Goal: Information Seeking & Learning: Learn about a topic

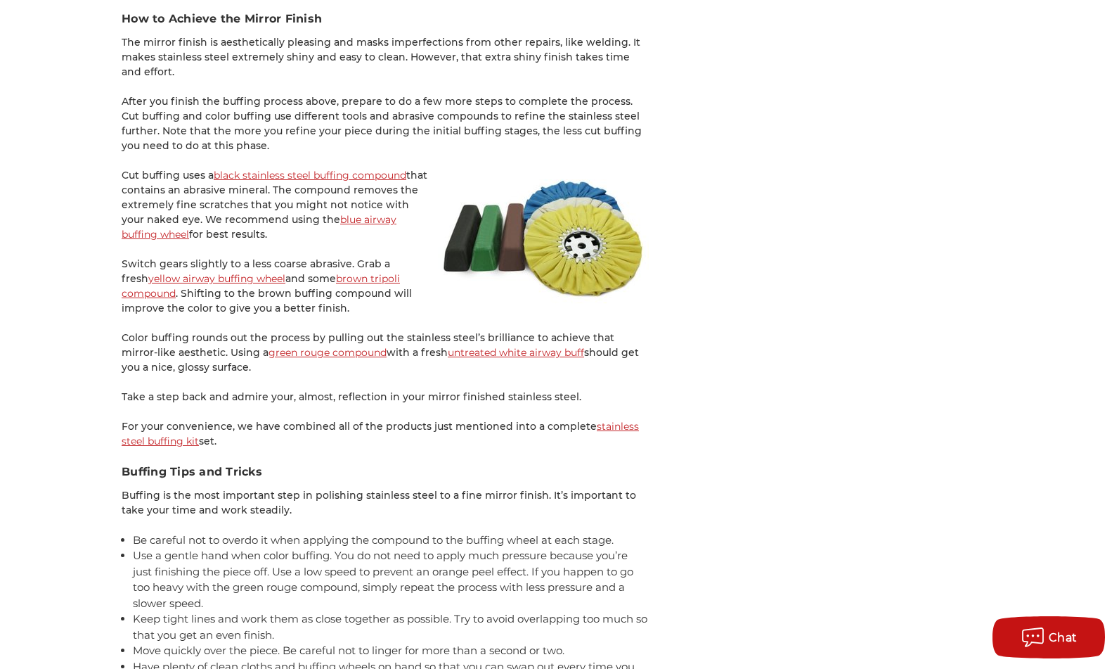
scroll to position [2329, 0]
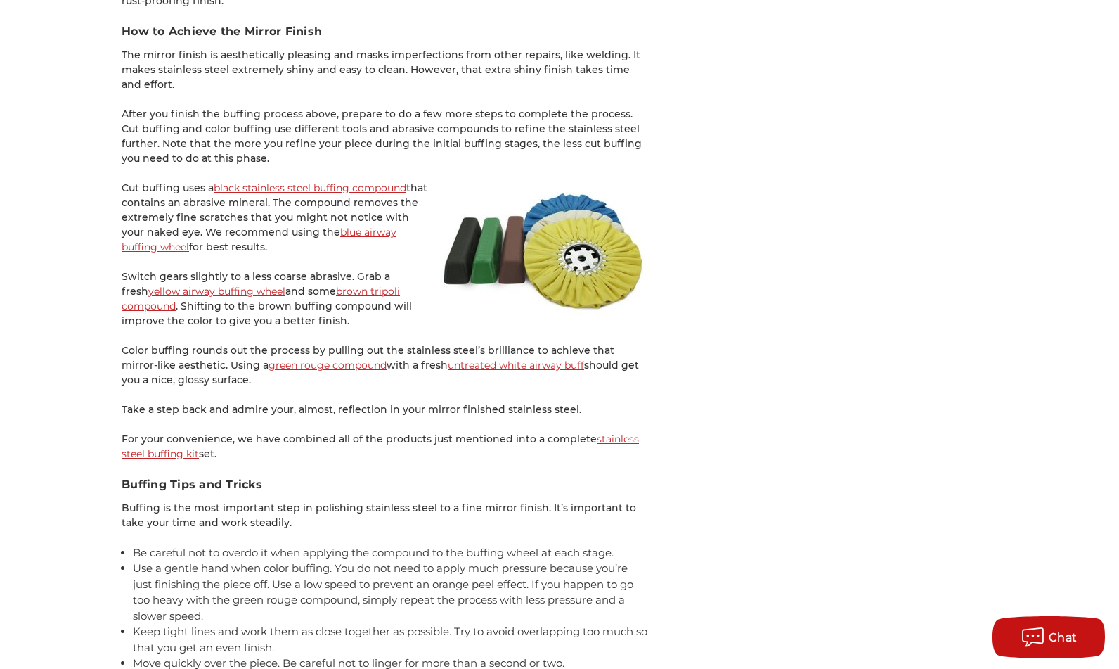
click at [304, 368] on link "green rouge compound" at bounding box center [328, 365] width 118 height 13
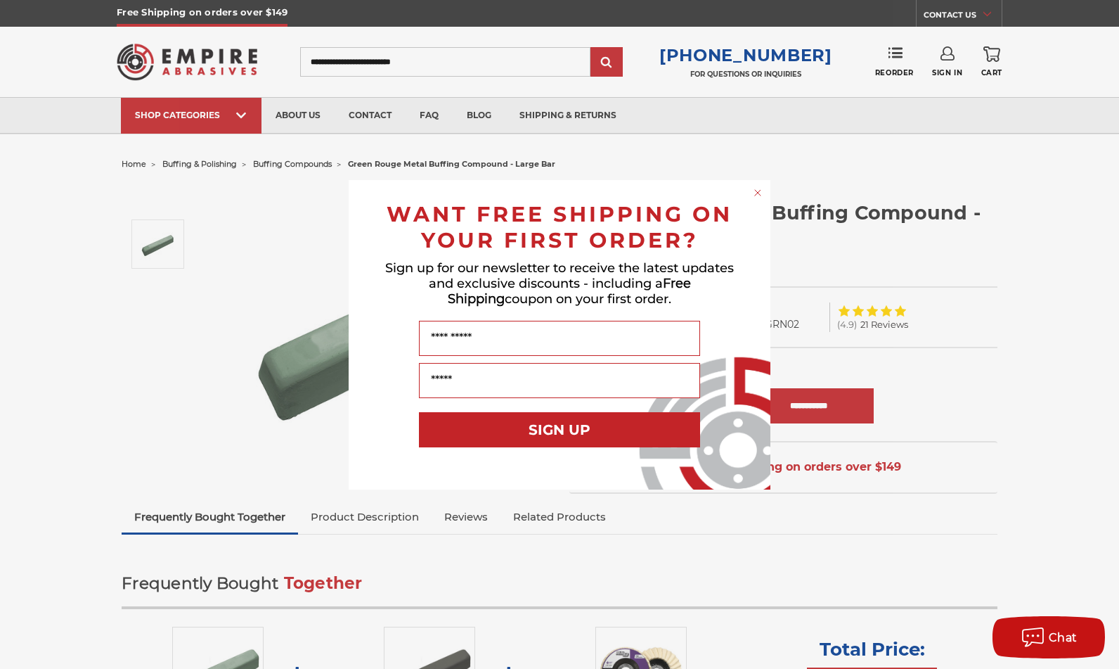
click at [759, 190] on circle "Close dialog" at bounding box center [758, 192] width 13 height 13
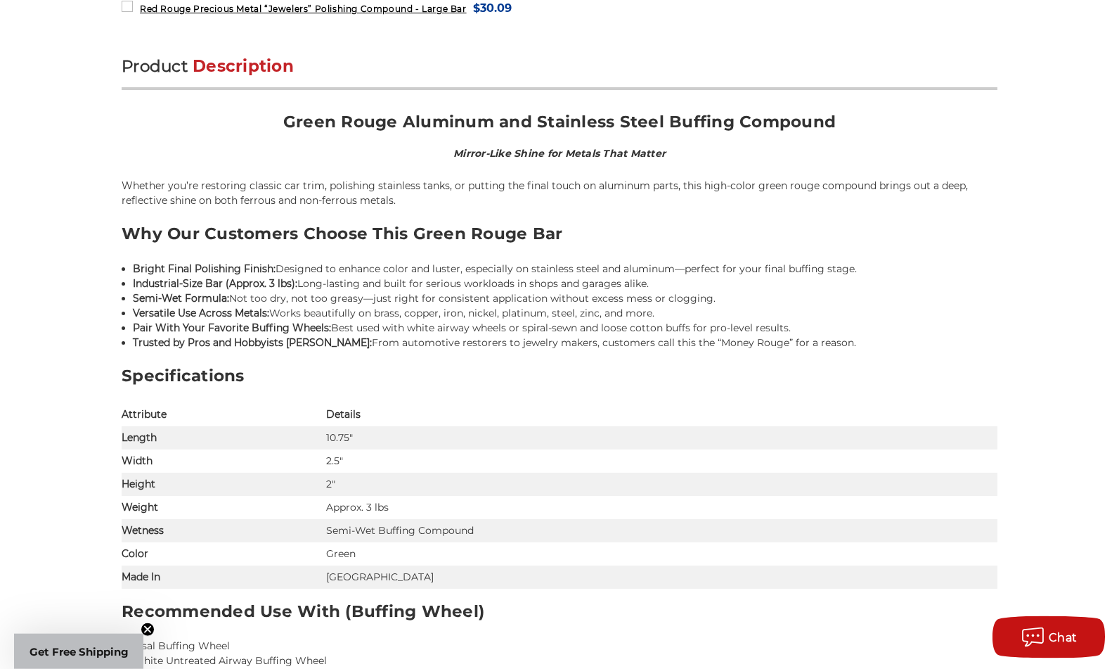
scroll to position [776, 0]
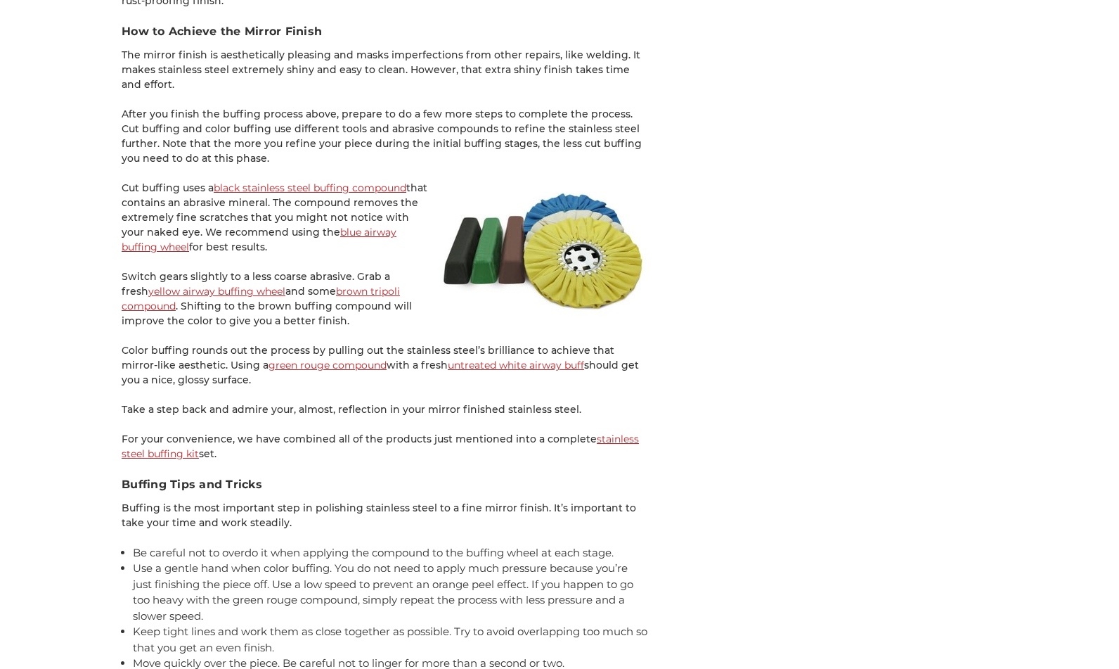
scroll to position [2329, 0]
